Goal: Information Seeking & Learning: Learn about a topic

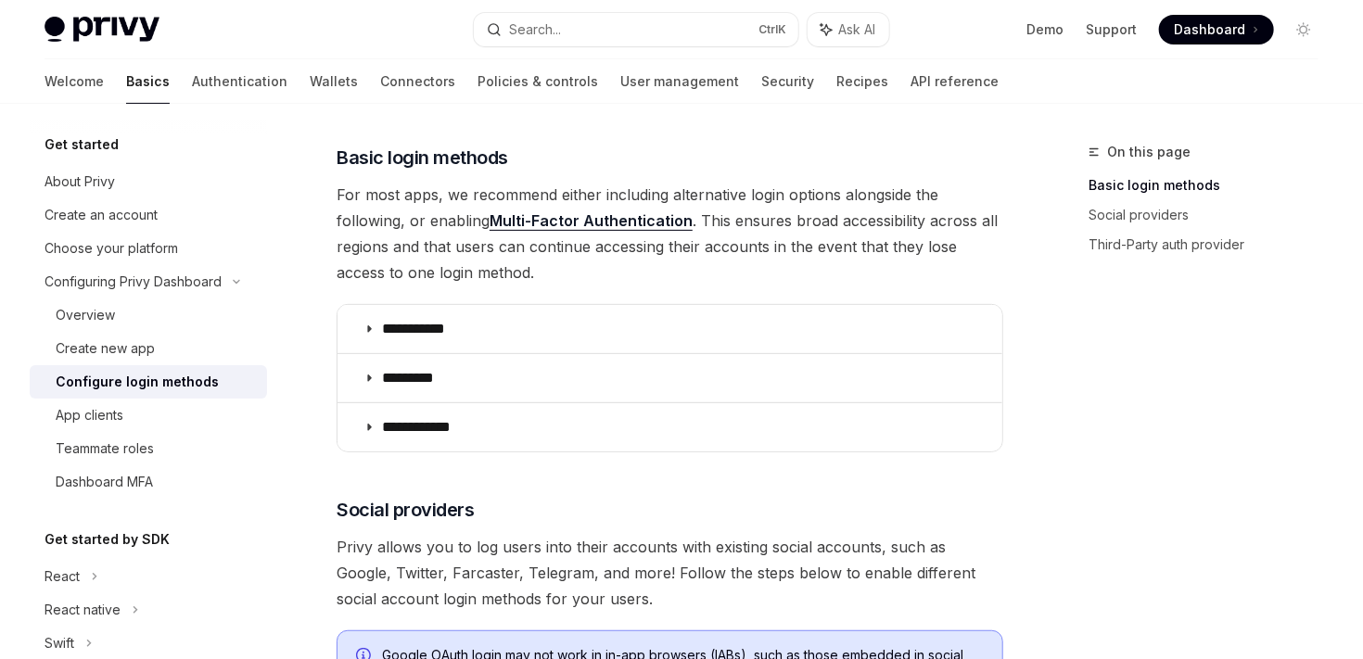
scroll to position [205, 0]
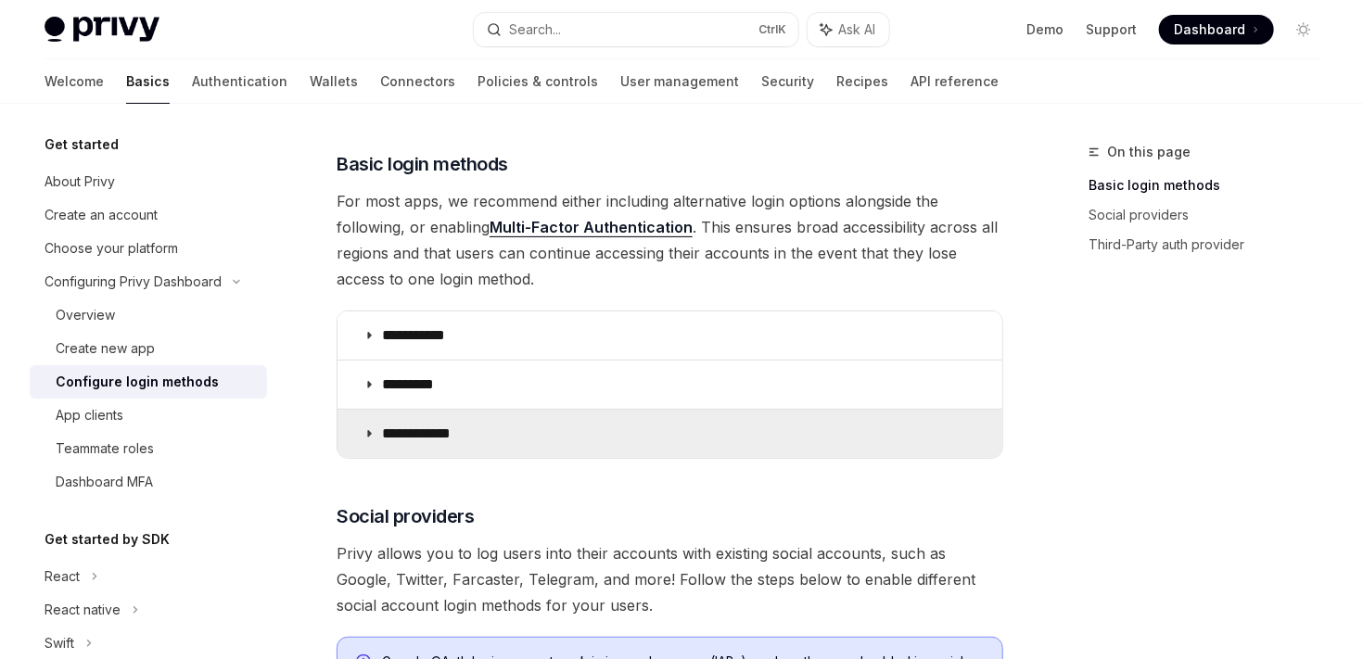
click at [440, 412] on summary "**********" at bounding box center [669, 434] width 665 height 48
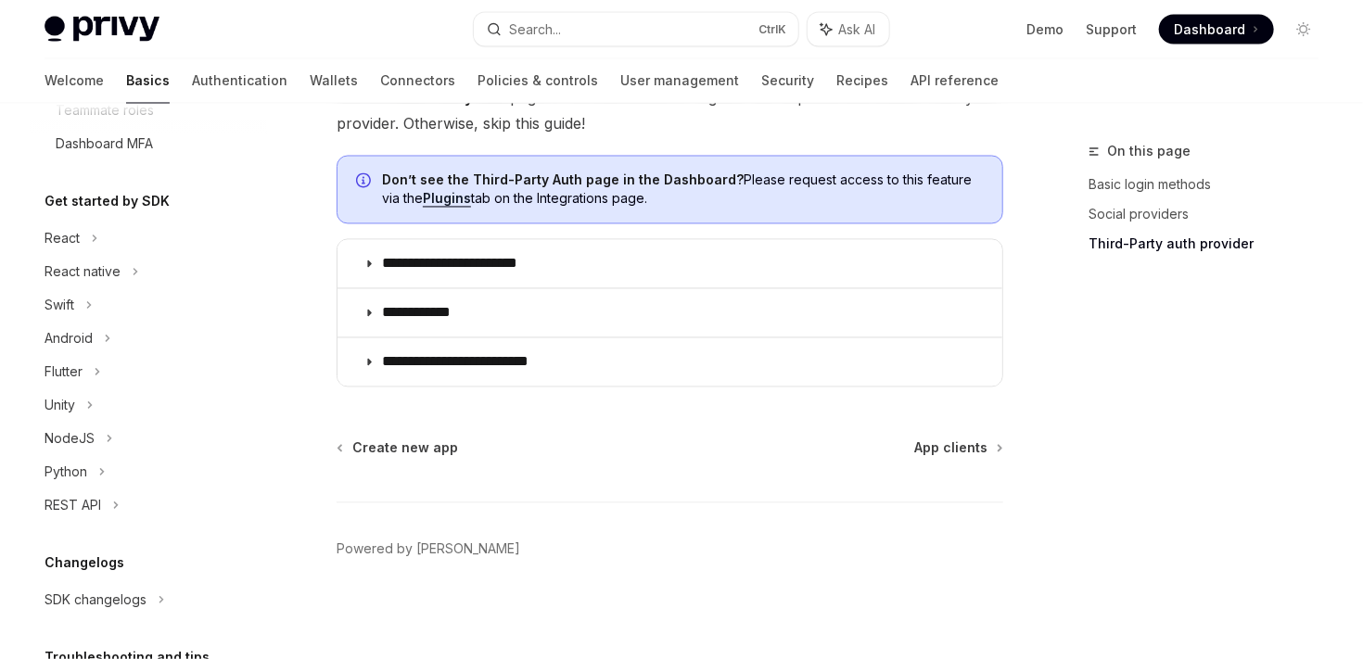
scroll to position [349, 0]
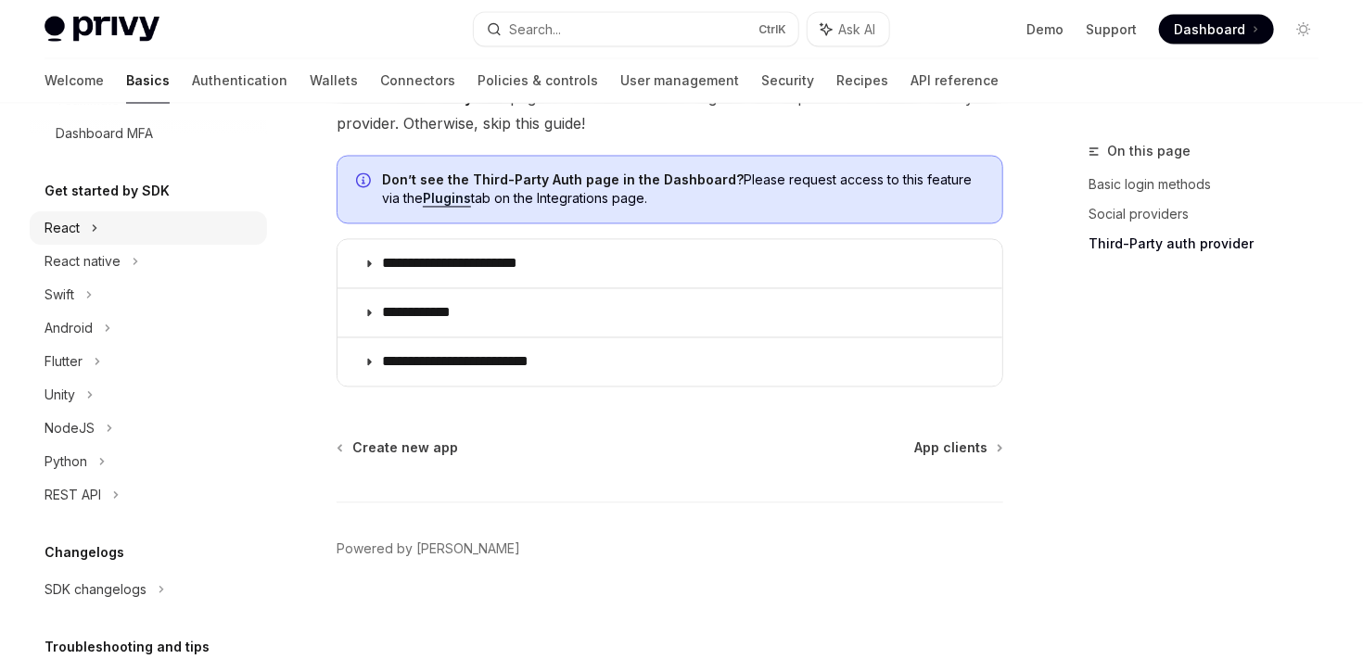
click at [98, 239] on div "React" at bounding box center [148, 227] width 237 height 33
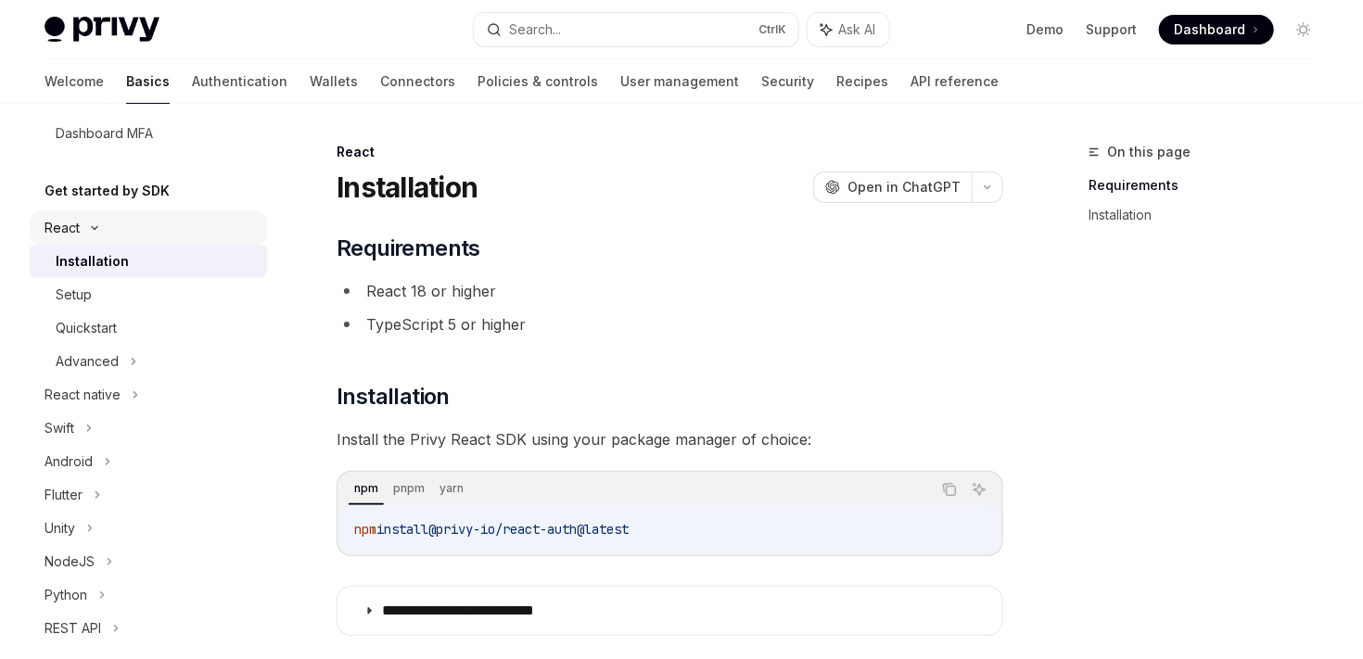
scroll to position [400, 0]
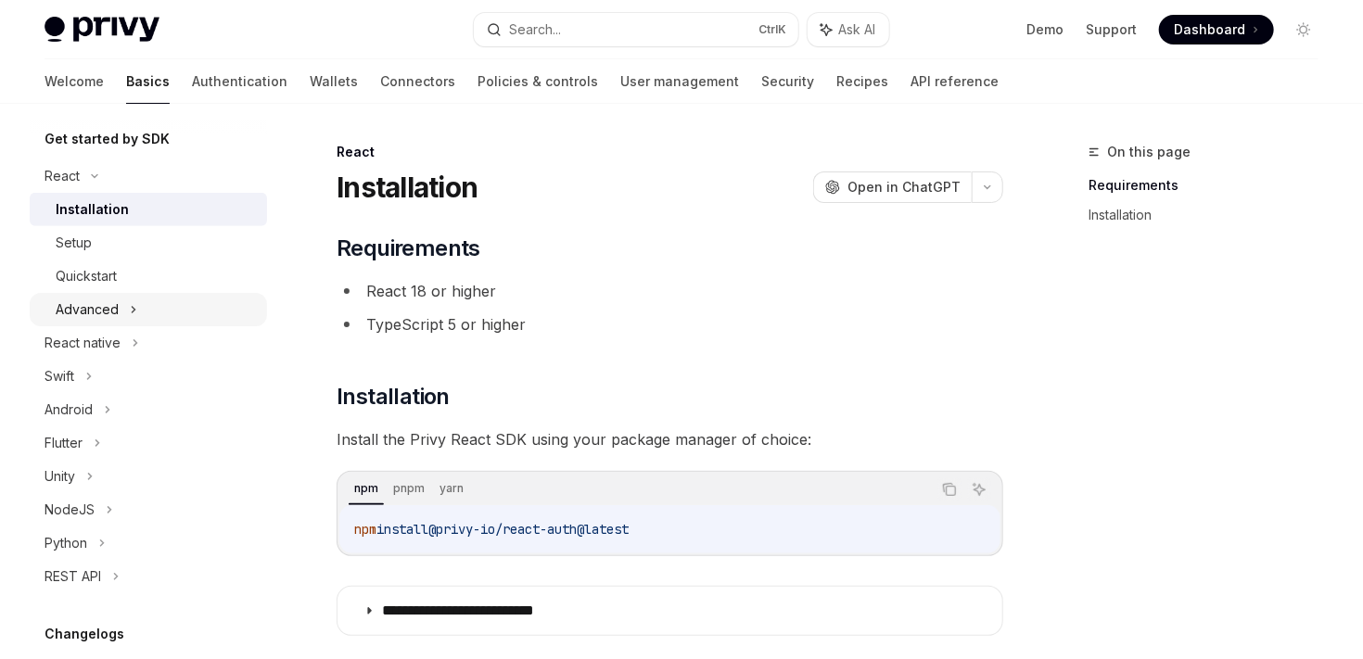
click at [103, 301] on div "Advanced" at bounding box center [87, 309] width 63 height 22
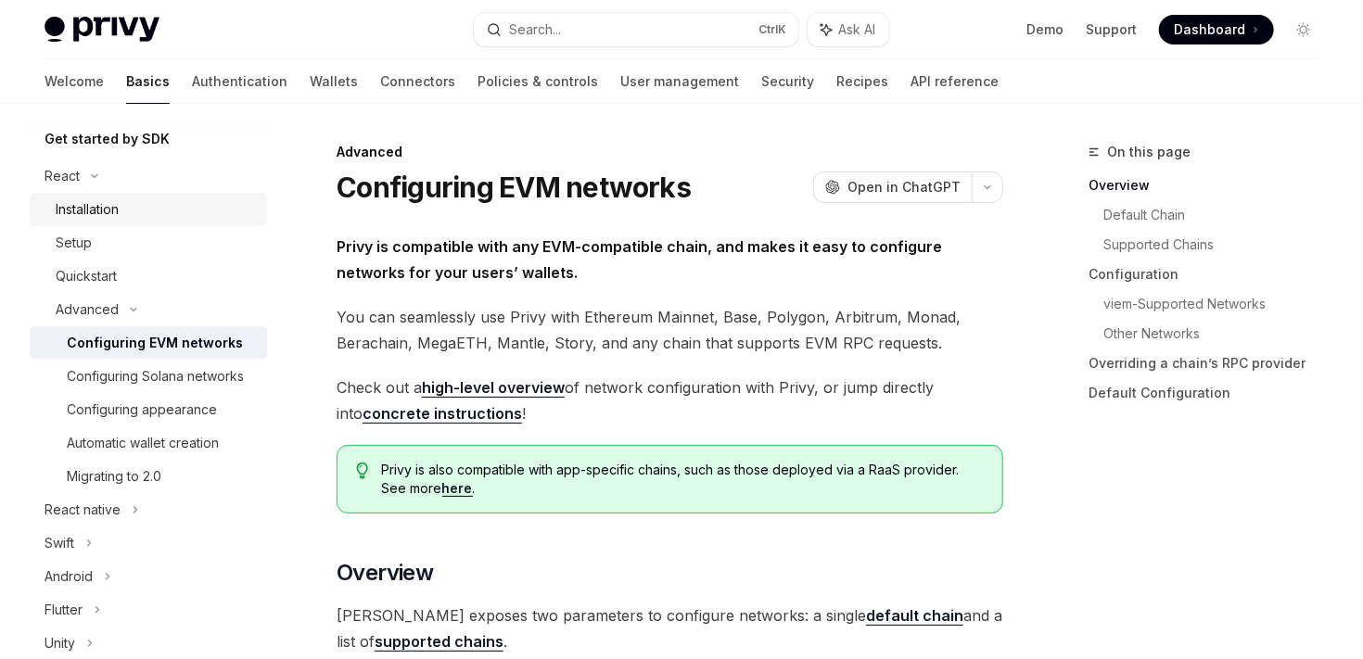
click at [104, 223] on link "Installation" at bounding box center [148, 209] width 237 height 33
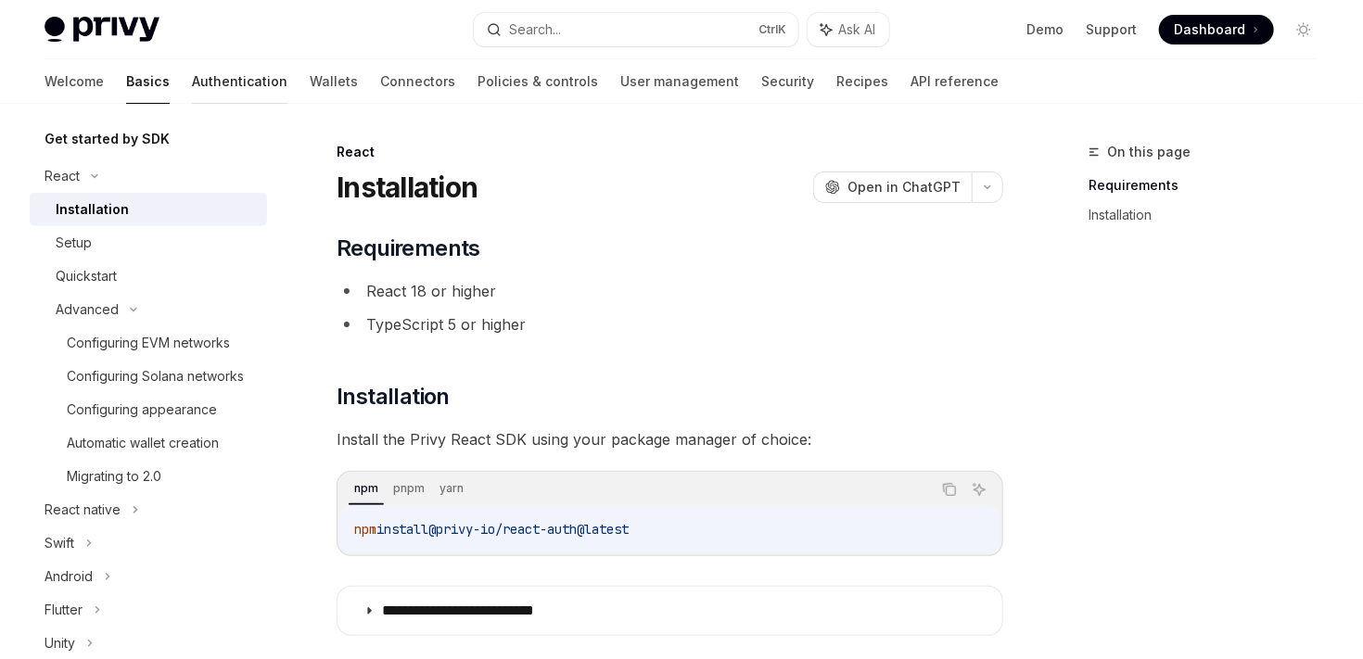
click at [192, 95] on link "Authentication" at bounding box center [239, 81] width 95 height 44
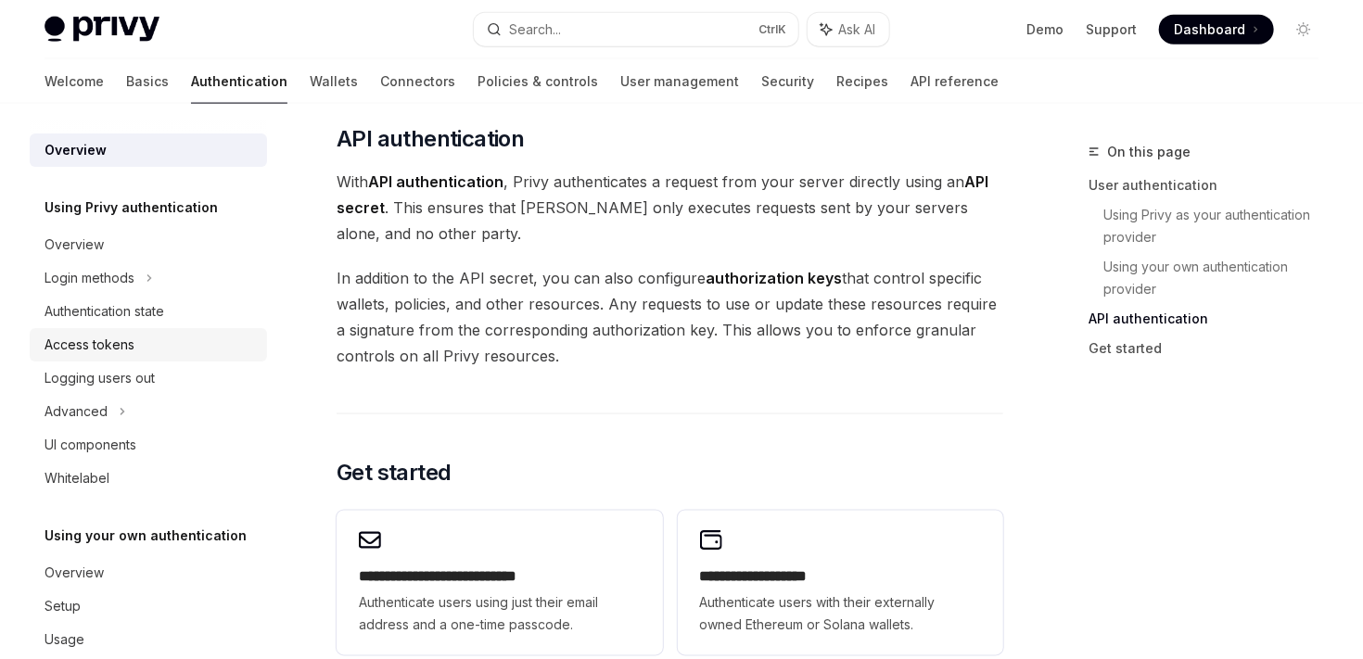
scroll to position [33, 0]
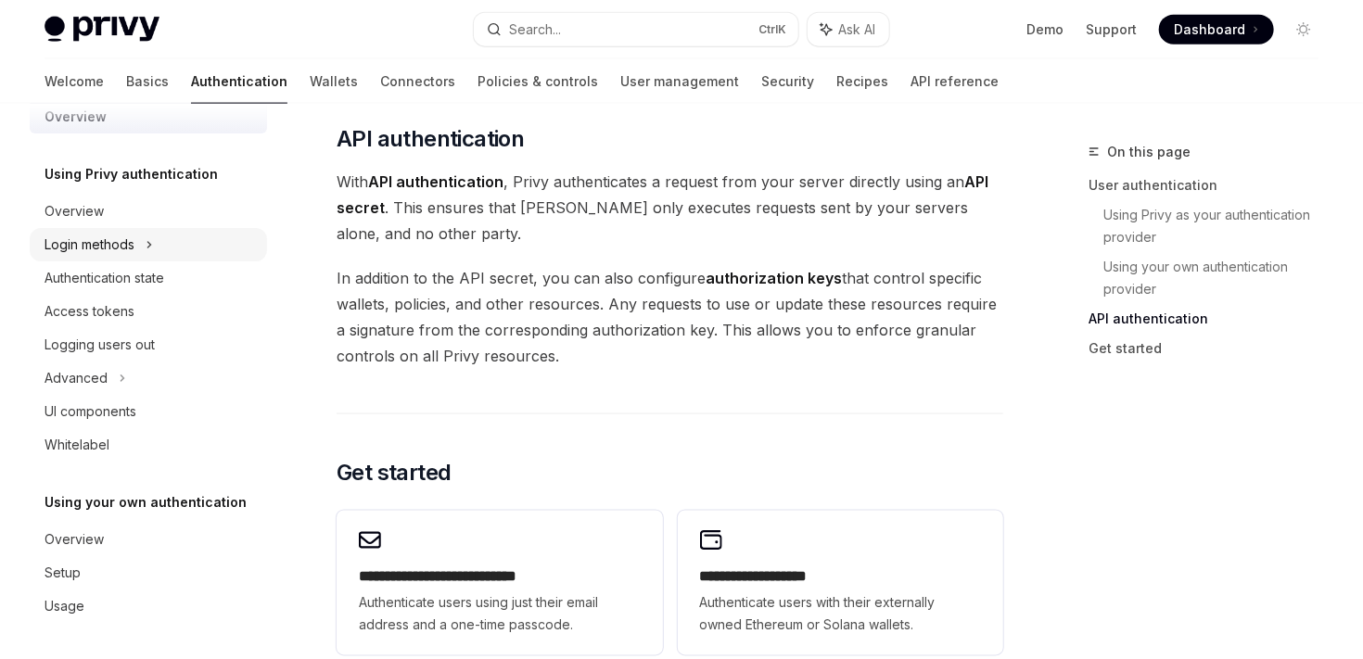
click at [154, 253] on div "Login methods" at bounding box center [148, 244] width 237 height 33
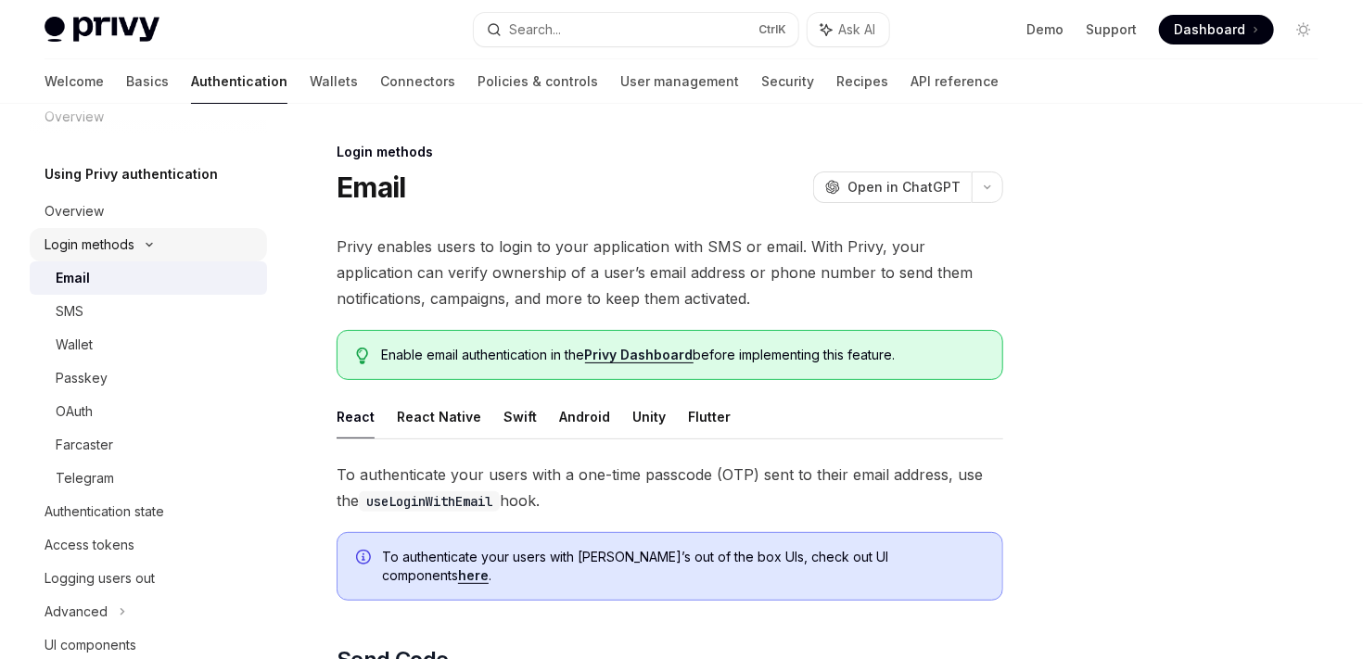
click at [154, 253] on div "Login methods" at bounding box center [148, 244] width 237 height 33
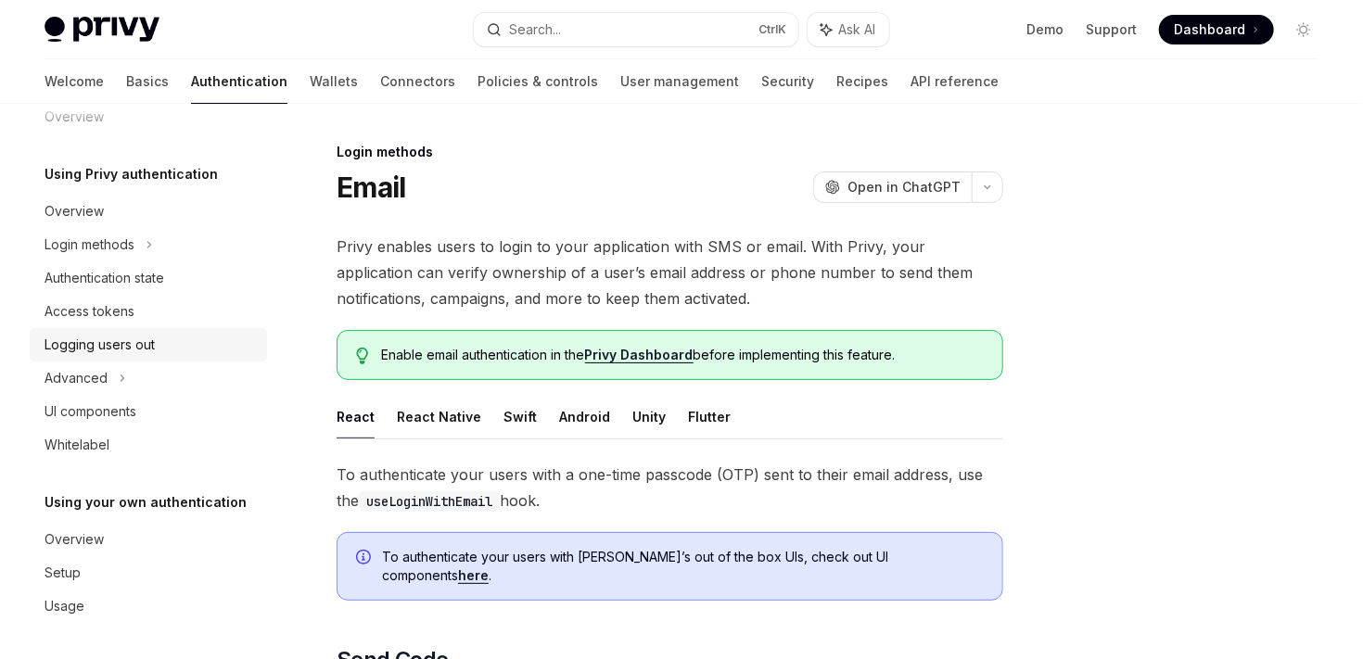
click at [133, 358] on link "Logging users out" at bounding box center [148, 344] width 237 height 33
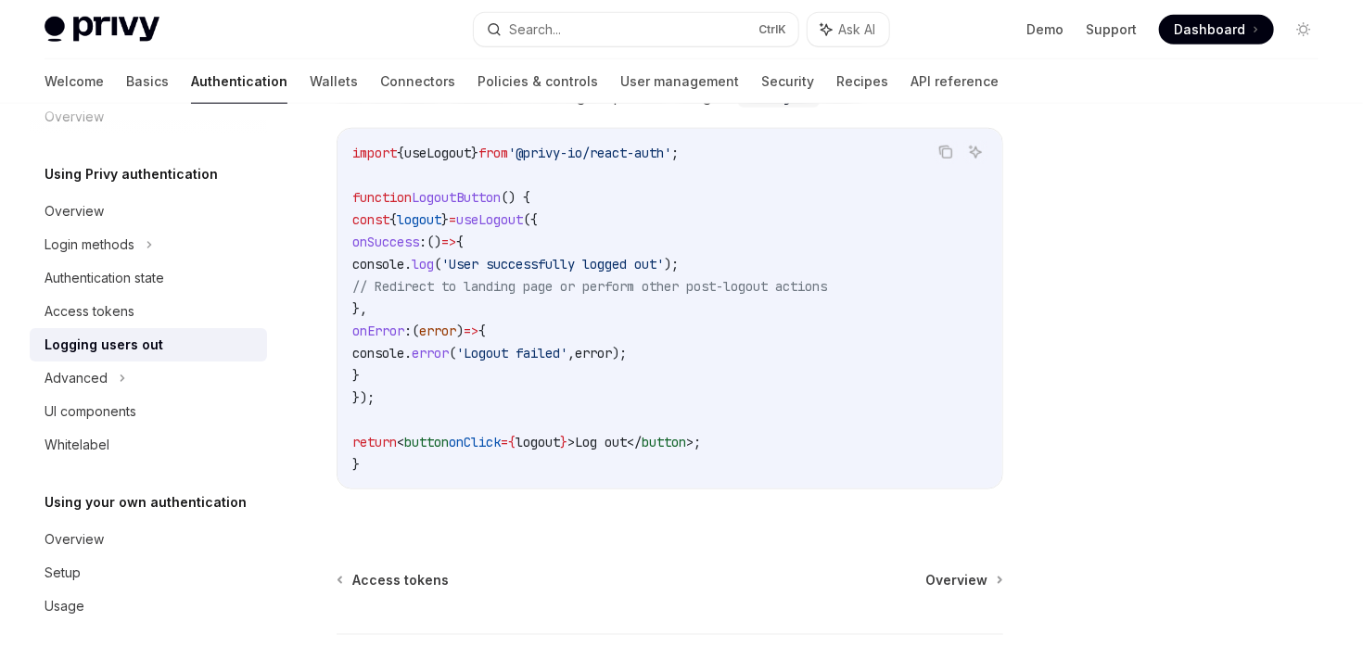
scroll to position [838, 0]
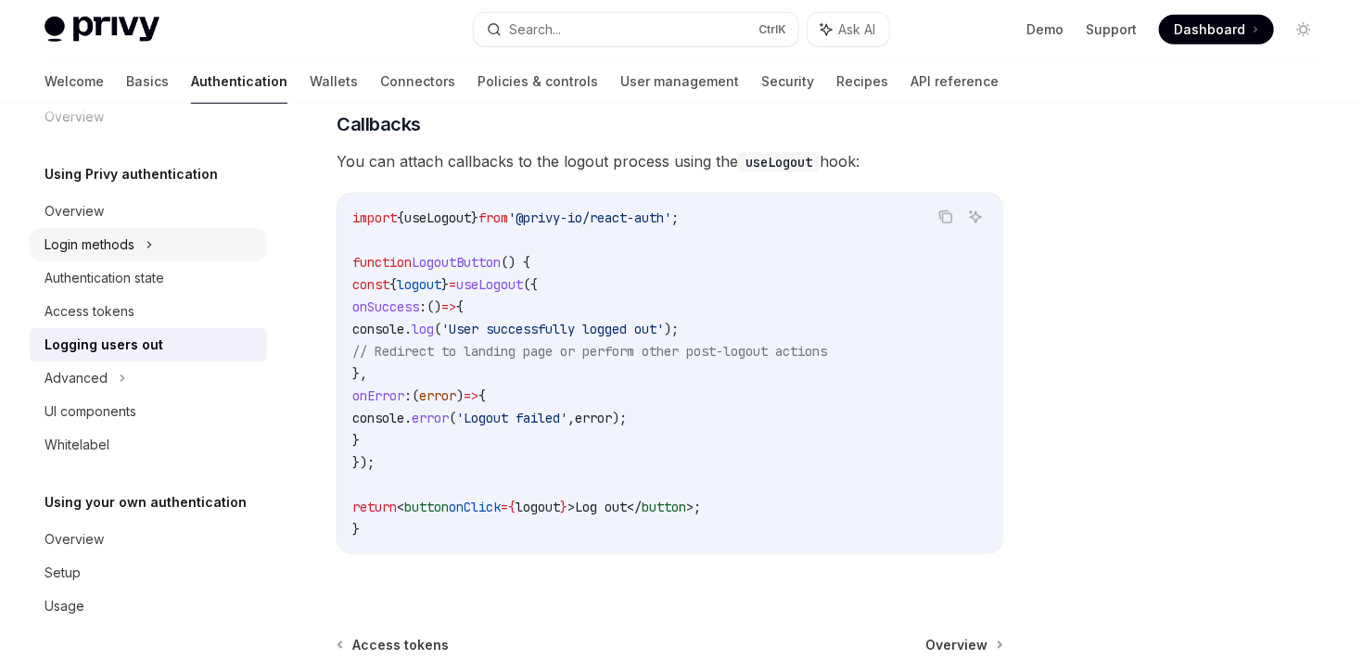
click at [160, 250] on div "Login methods" at bounding box center [148, 244] width 237 height 33
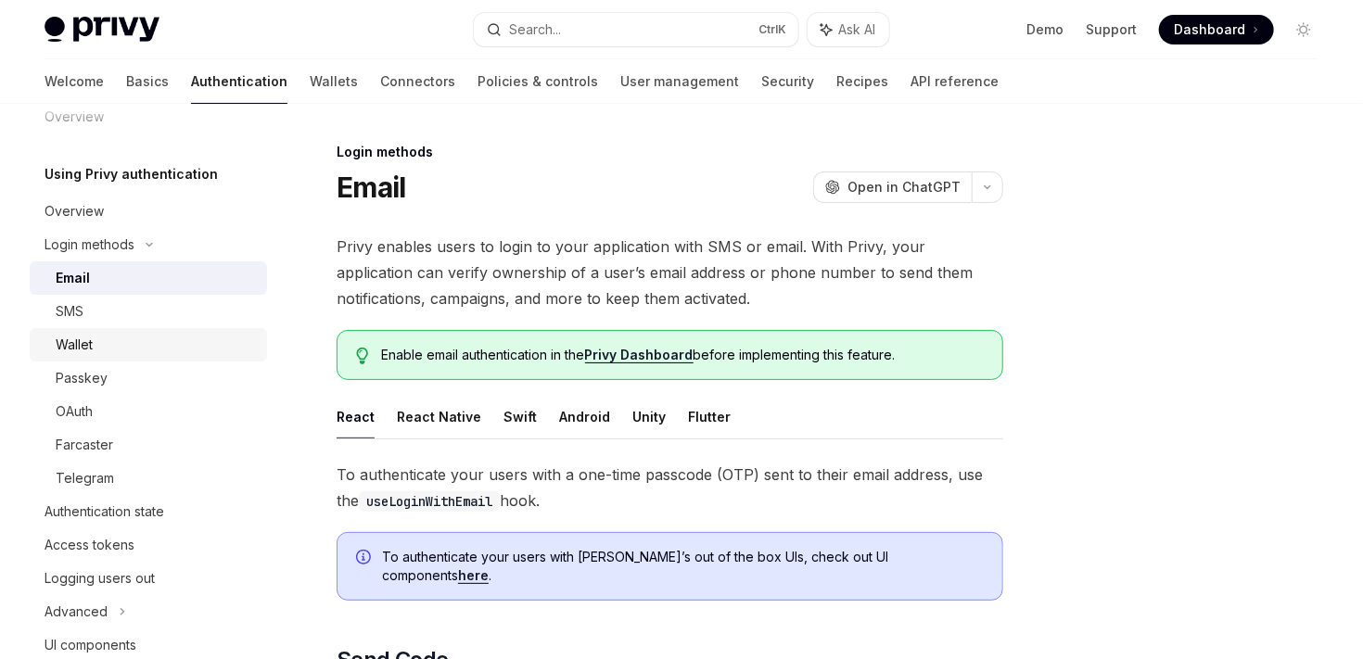
click at [136, 348] on div "Wallet" at bounding box center [156, 345] width 200 height 22
type textarea "*"
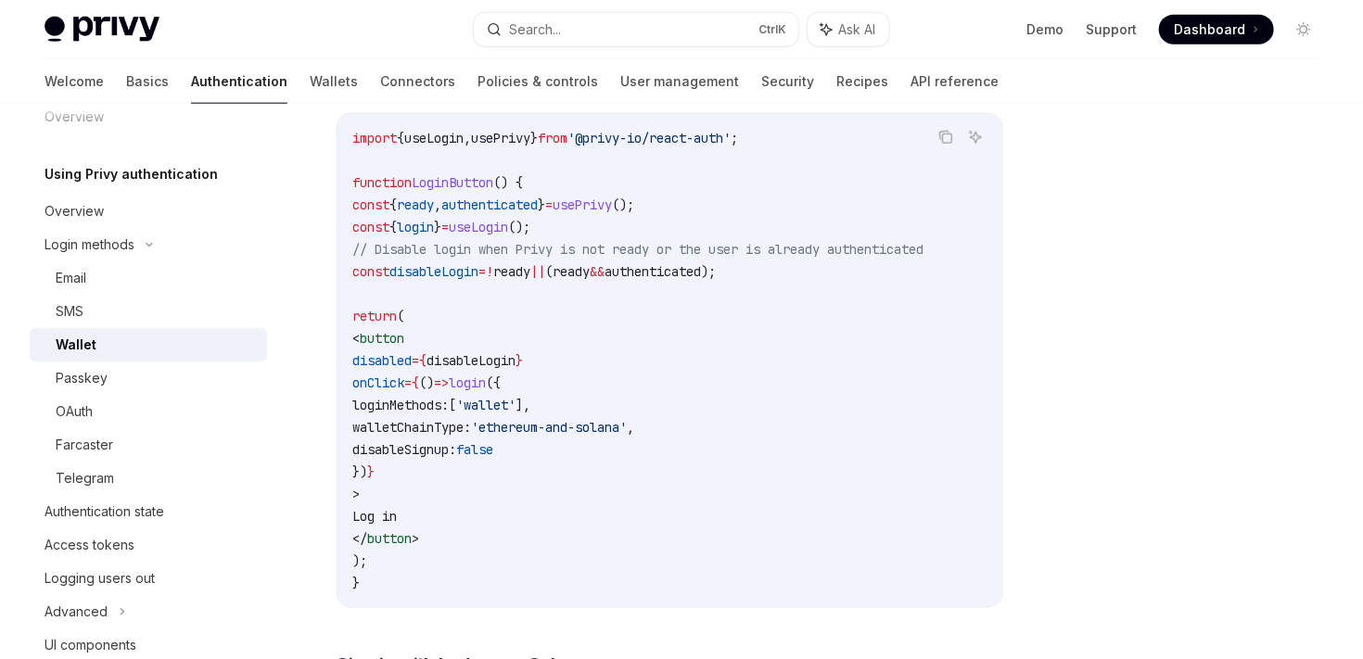
scroll to position [1068, 0]
